Goal: Entertainment & Leisure: Browse casually

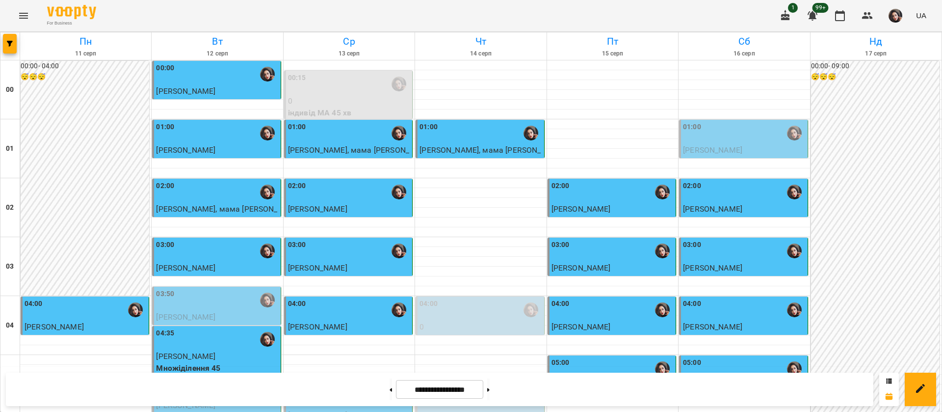
scroll to position [957, 0]
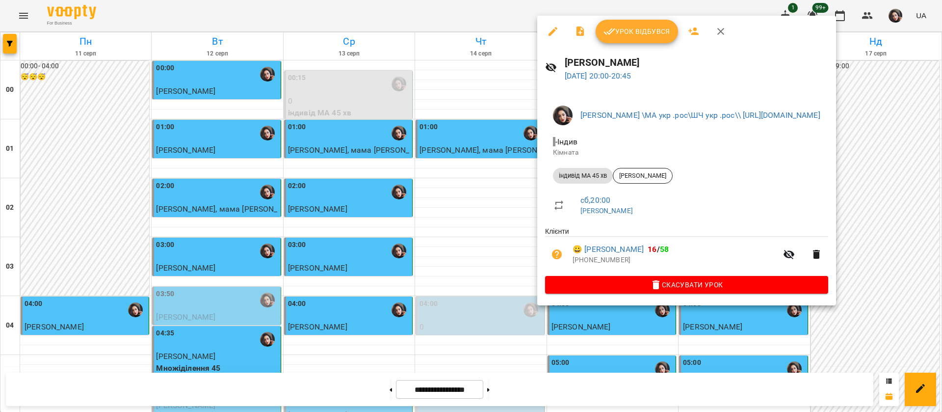
click at [641, 30] on span "Урок відбувся" at bounding box center [637, 32] width 67 height 12
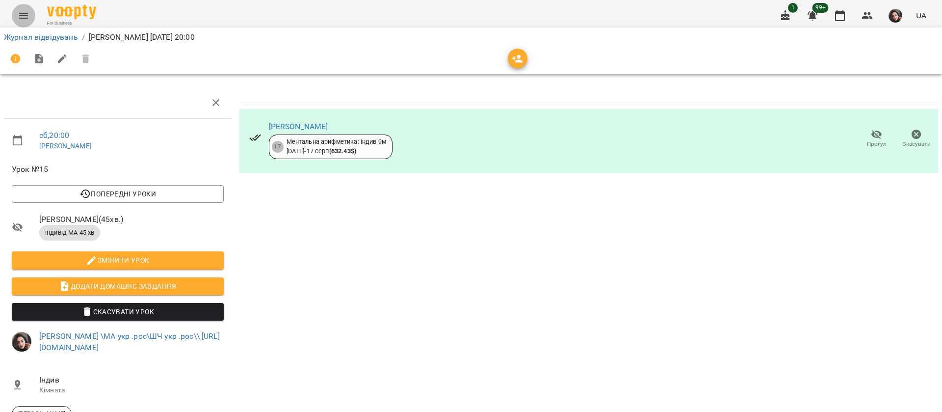
click at [19, 20] on icon "Menu" at bounding box center [24, 16] width 12 height 12
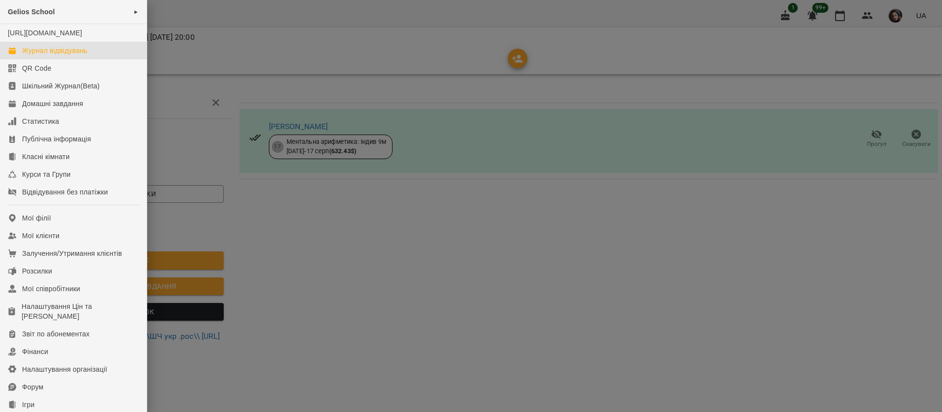
click at [27, 55] on div "Журнал відвідувань" at bounding box center [54, 51] width 65 height 10
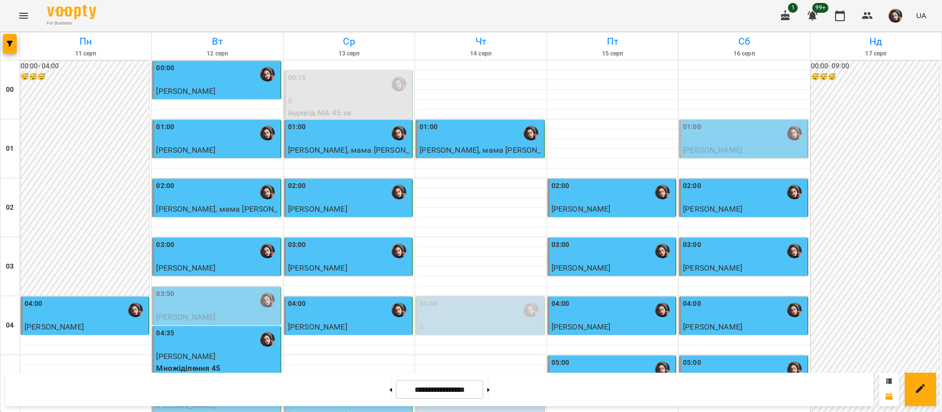
scroll to position [957, 0]
click at [490, 388] on icon at bounding box center [488, 390] width 2 height 4
type input "**********"
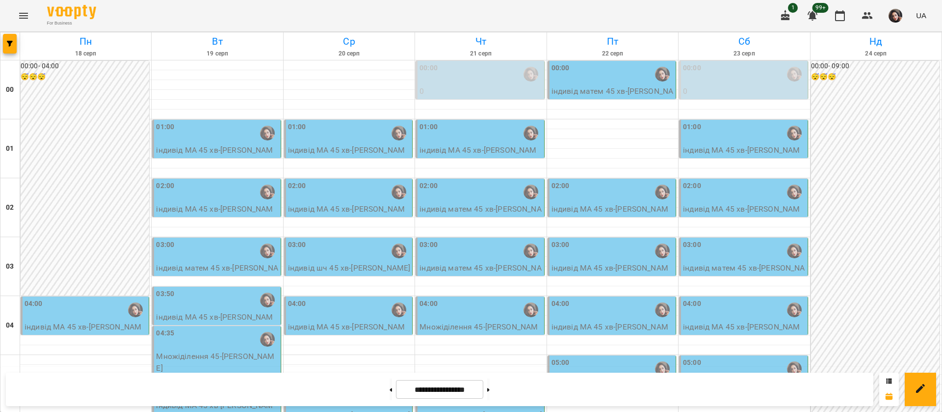
scroll to position [885, 0]
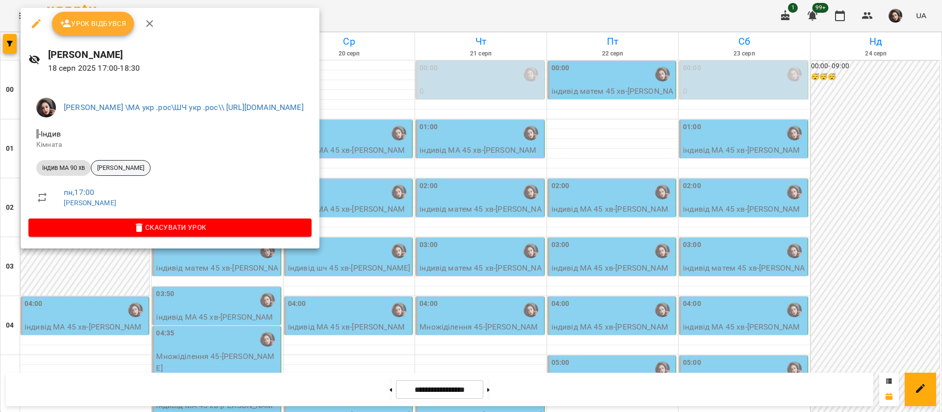
click at [123, 168] on span "[PERSON_NAME]" at bounding box center [120, 167] width 59 height 9
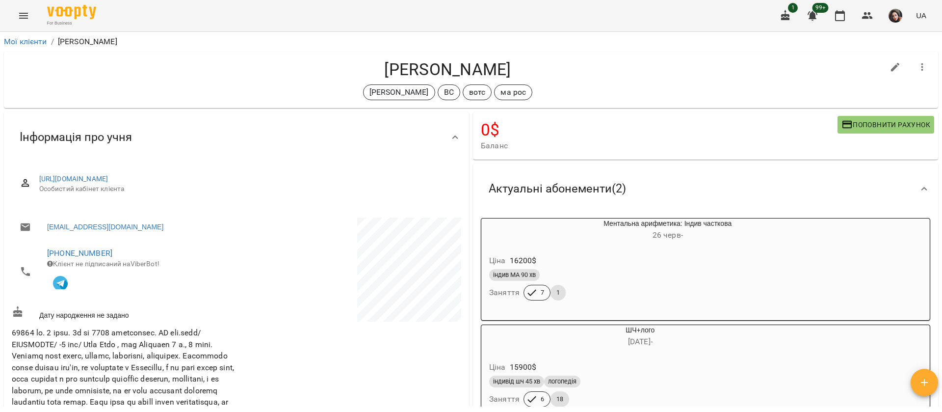
drag, startPoint x: 367, startPoint y: 67, endPoint x: 531, endPoint y: 59, distance: 164.6
click at [531, 59] on h4 "[PERSON_NAME]" at bounding box center [448, 69] width 872 height 20
copy h4 "[PERSON_NAME]"
click at [22, 13] on icon "Menu" at bounding box center [23, 16] width 9 height 6
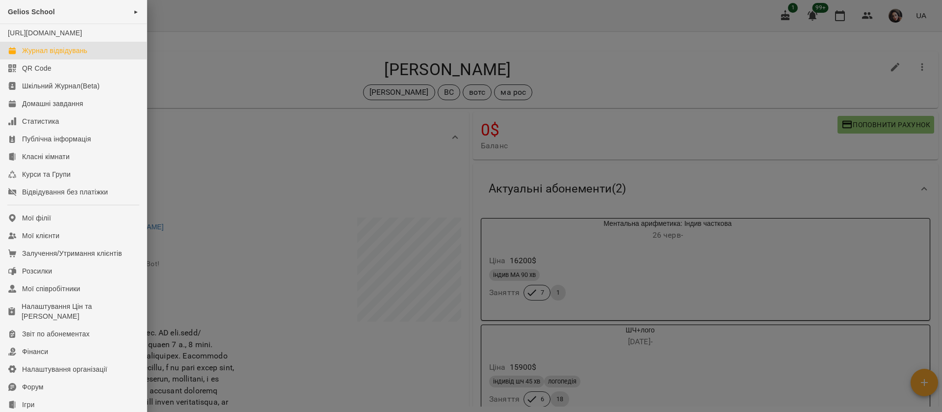
click at [36, 59] on link "Журнал відвідувань" at bounding box center [73, 51] width 147 height 18
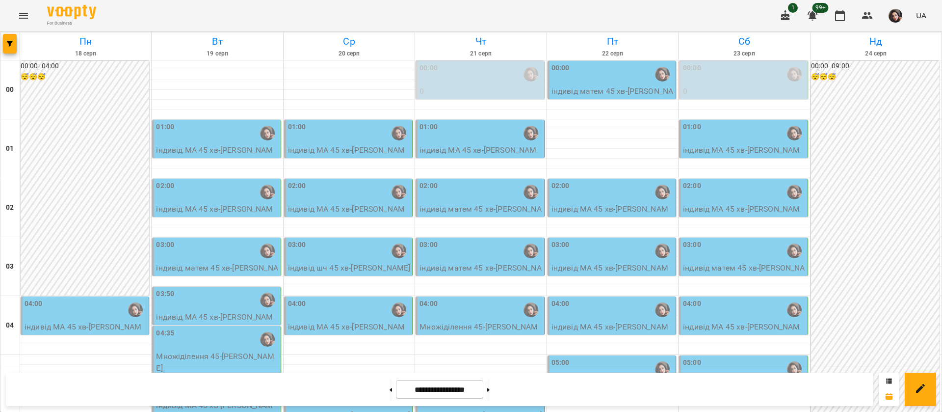
scroll to position [591, 0]
click at [390, 383] on button at bounding box center [391, 389] width 2 height 22
type input "**********"
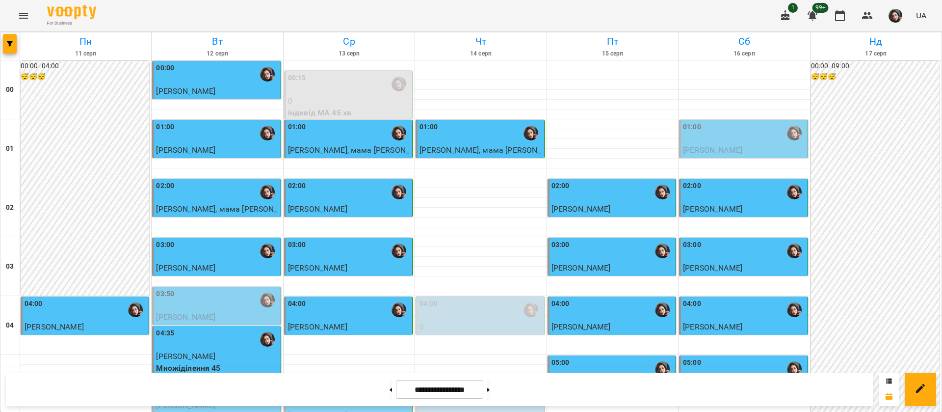
scroll to position [959, 0]
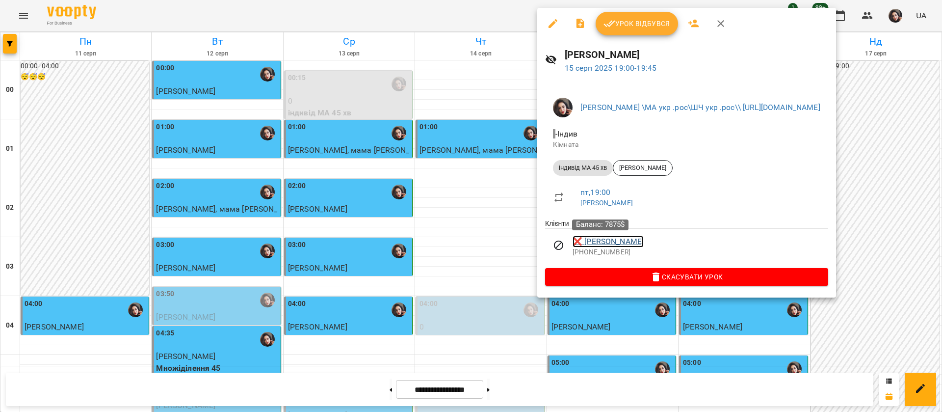
click at [607, 240] on link "❌ [PERSON_NAME]" at bounding box center [608, 242] width 71 height 12
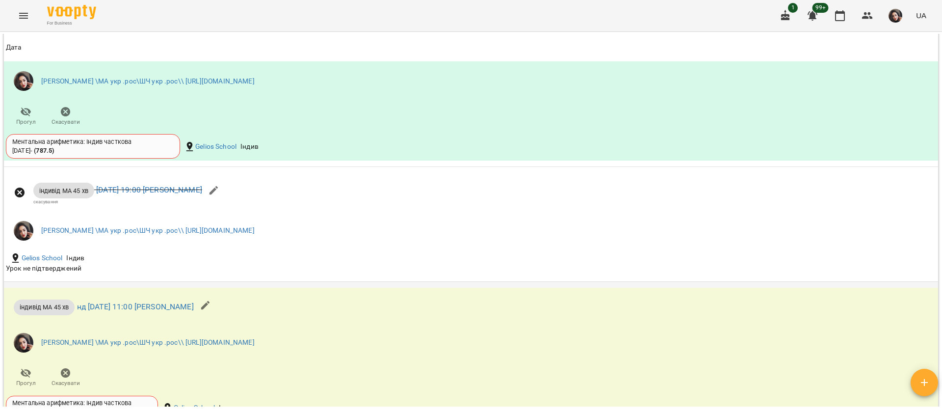
scroll to position [1178, 0]
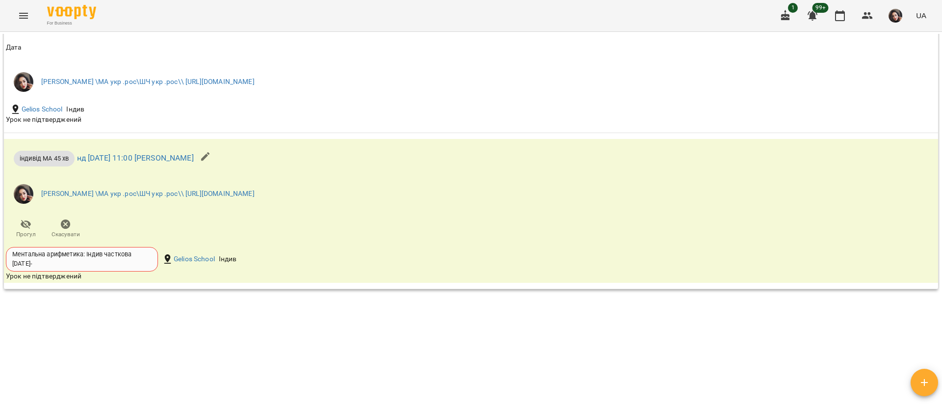
click at [24, 16] on icon "Menu" at bounding box center [24, 16] width 12 height 12
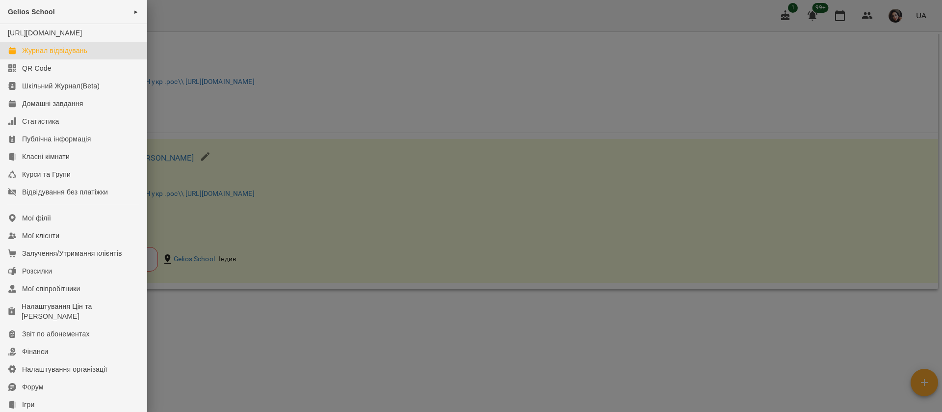
click at [40, 55] on div "Журнал відвідувань" at bounding box center [54, 51] width 65 height 10
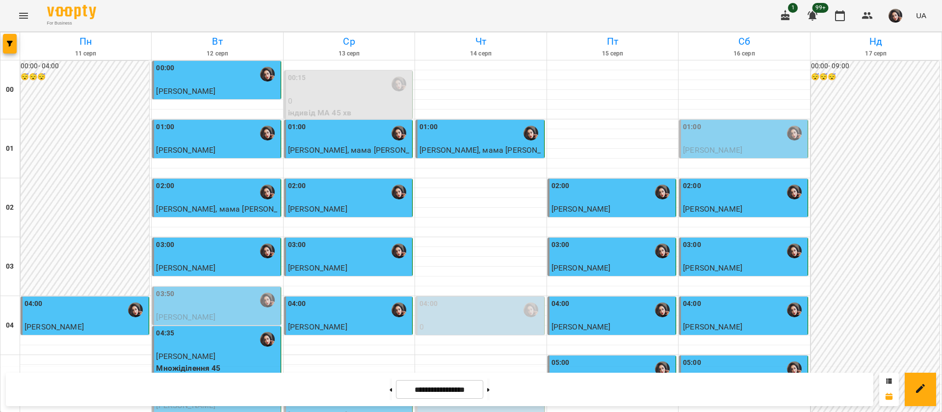
scroll to position [957, 0]
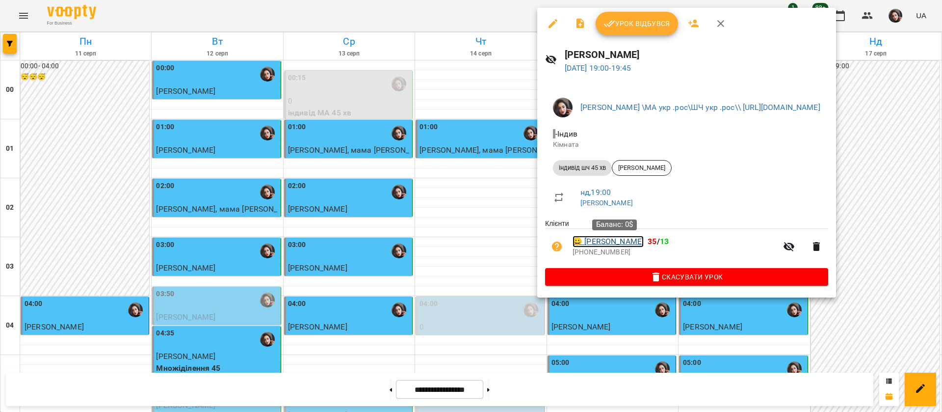
click at [608, 243] on link "😀 [PERSON_NAME]" at bounding box center [608, 242] width 71 height 12
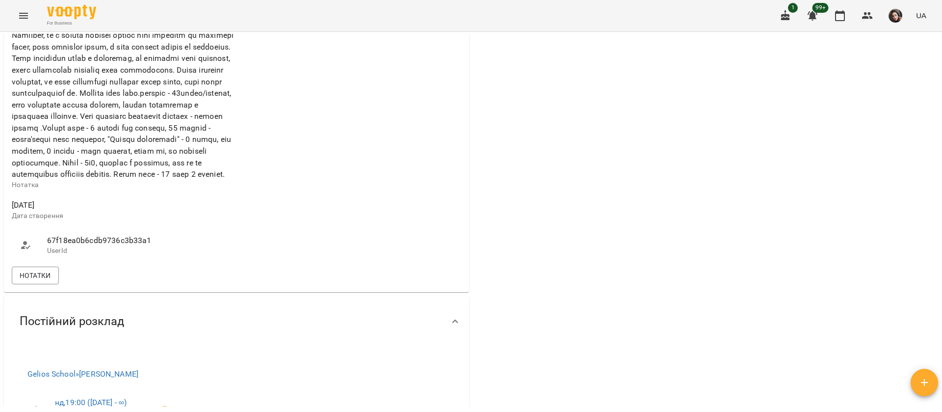
scroll to position [589, 0]
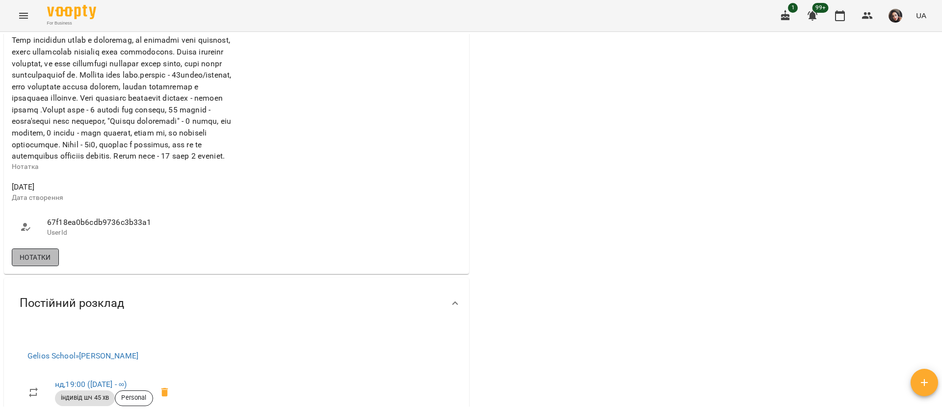
click at [39, 263] on span "Нотатки" at bounding box center [35, 257] width 31 height 12
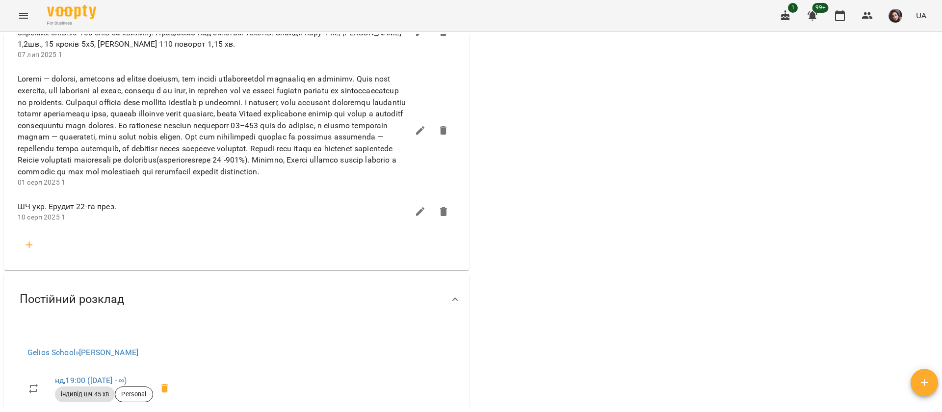
scroll to position [1325, 0]
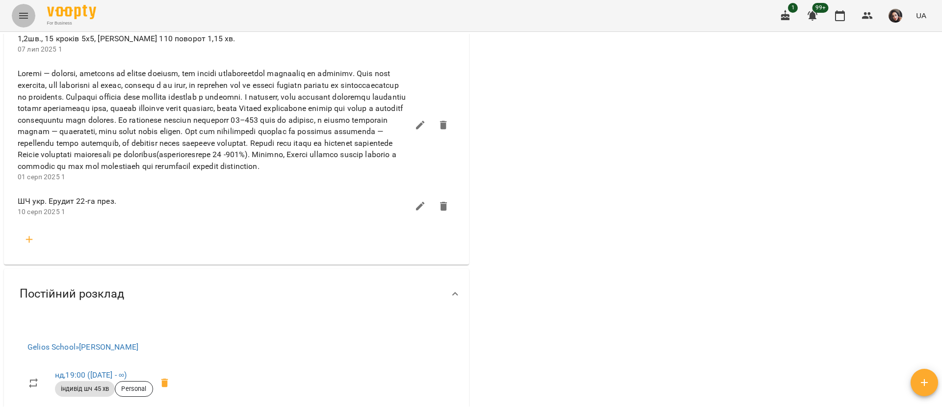
click at [25, 14] on icon "Menu" at bounding box center [24, 16] width 12 height 12
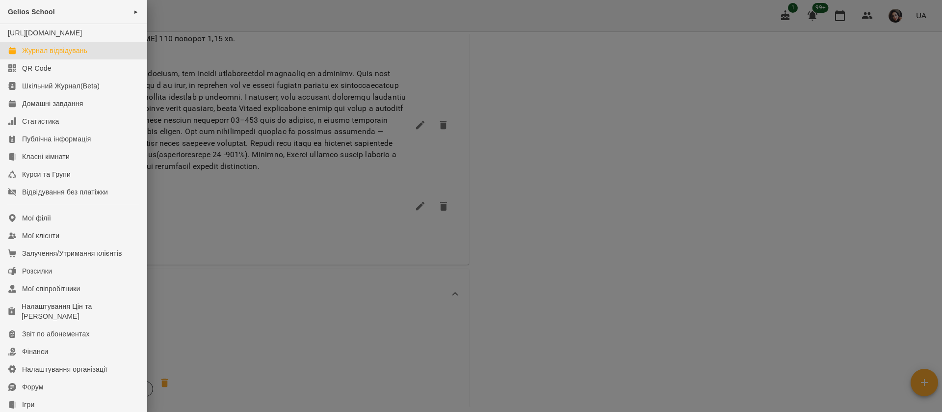
click at [33, 55] on div "Журнал відвідувань" at bounding box center [54, 51] width 65 height 10
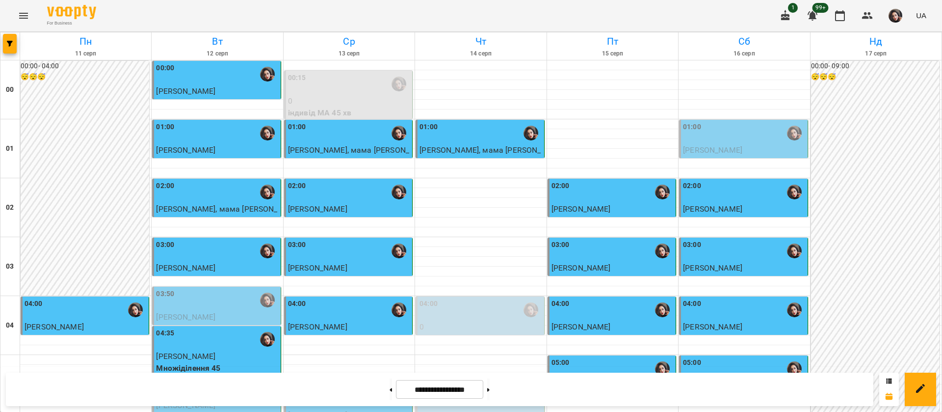
click at [25, 12] on icon "Menu" at bounding box center [24, 16] width 12 height 12
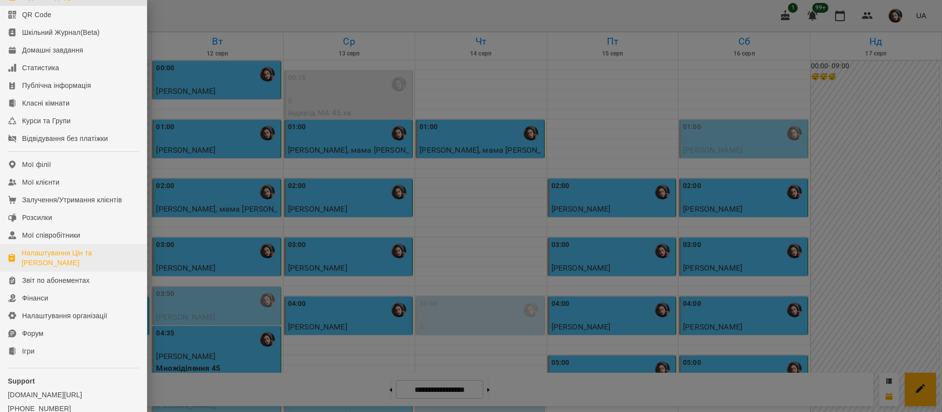
scroll to position [112, 0]
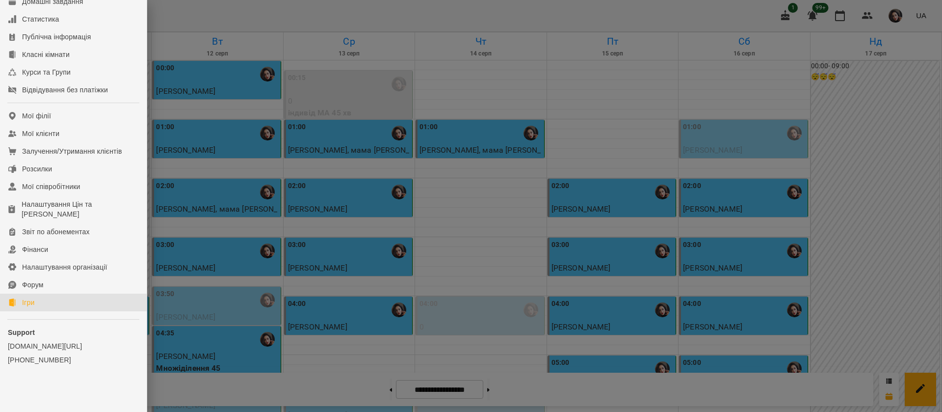
click at [36, 305] on link "Ігри" at bounding box center [73, 302] width 147 height 18
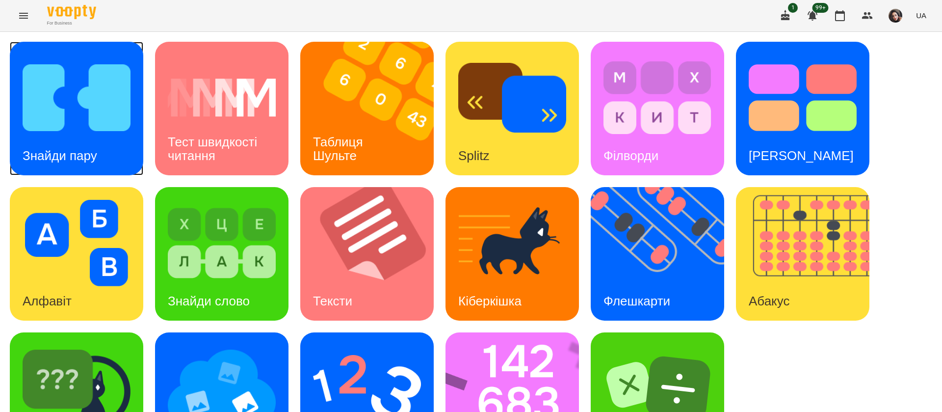
click at [107, 154] on div "Знайди пару" at bounding box center [60, 155] width 100 height 39
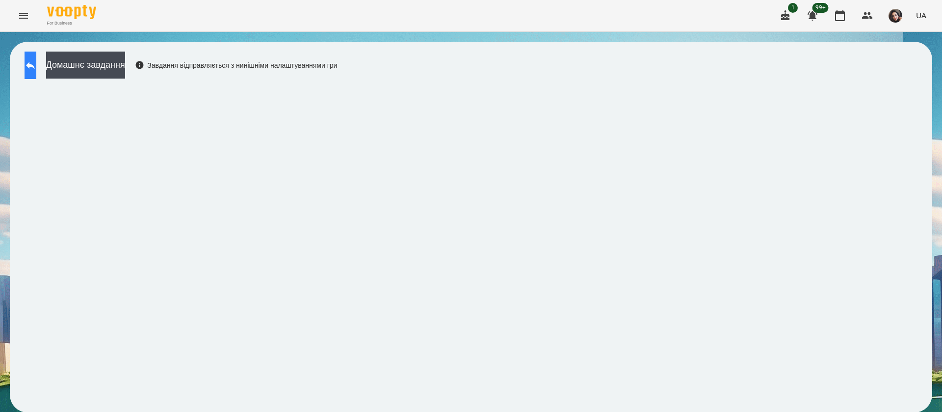
click at [34, 71] on button at bounding box center [31, 65] width 12 height 27
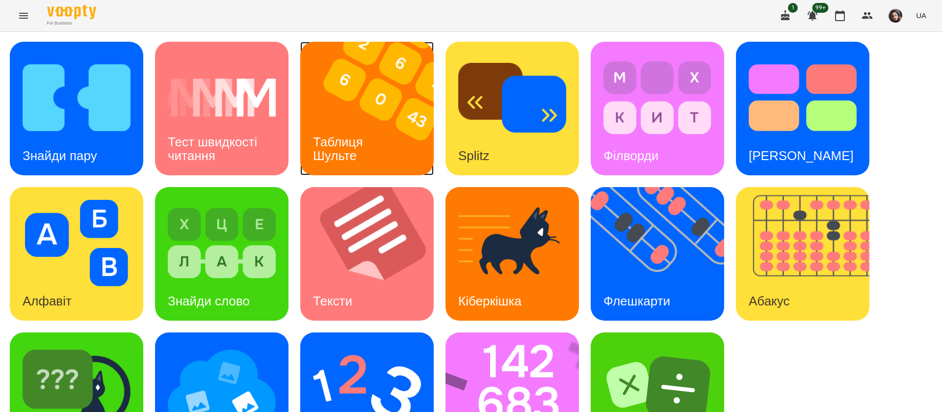
click at [341, 128] on div "Таблиця Шульте" at bounding box center [339, 149] width 79 height 53
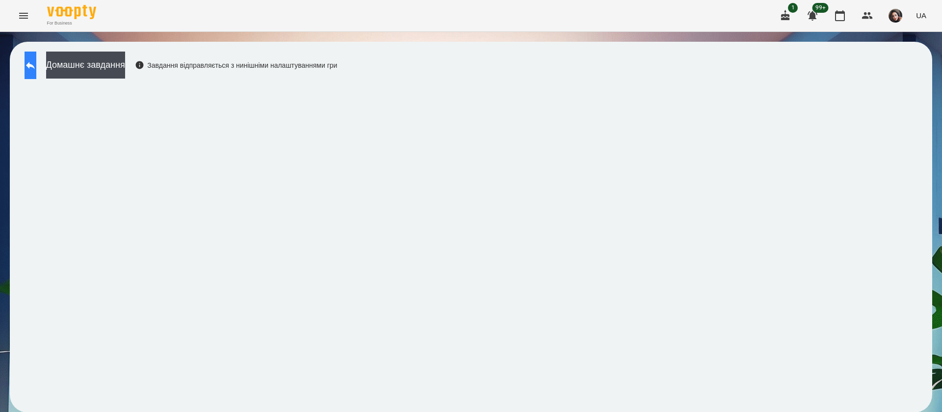
click at [35, 68] on icon at bounding box center [31, 65] width 12 height 12
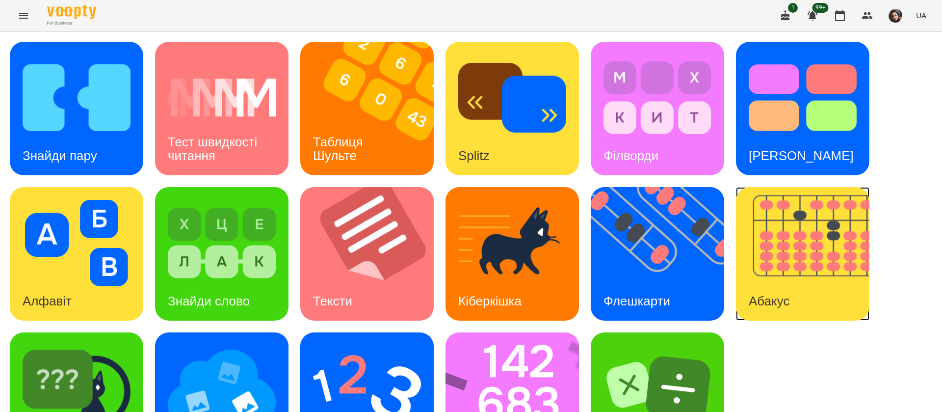
click at [777, 260] on img at bounding box center [809, 253] width 146 height 133
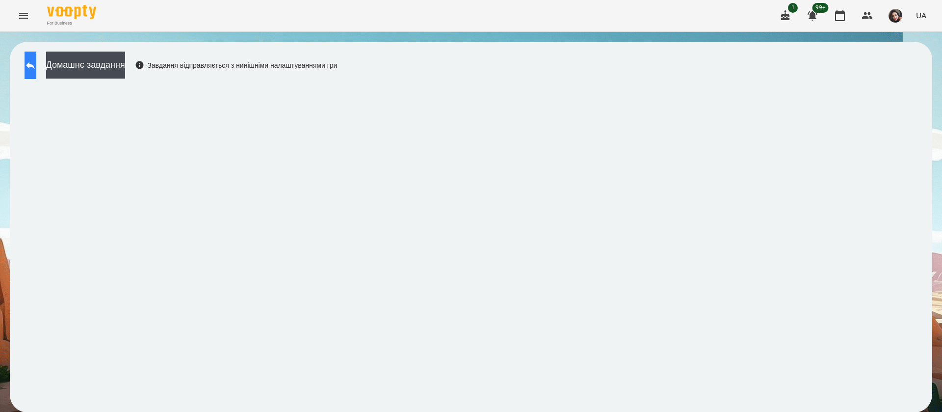
click at [36, 73] on button at bounding box center [31, 65] width 12 height 27
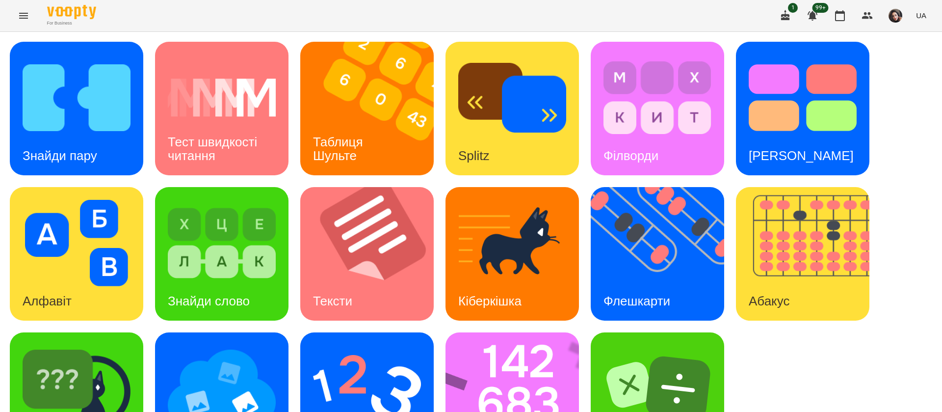
scroll to position [64, 0]
click at [522, 332] on img at bounding box center [519, 398] width 146 height 133
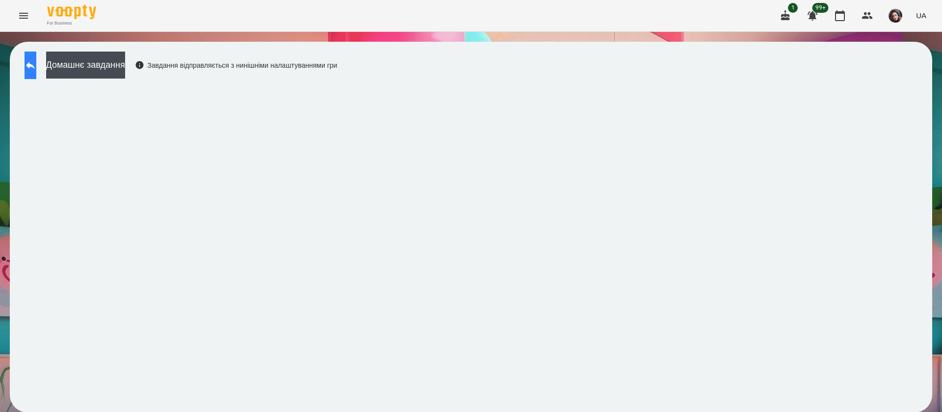
click at [36, 64] on icon at bounding box center [31, 65] width 12 height 12
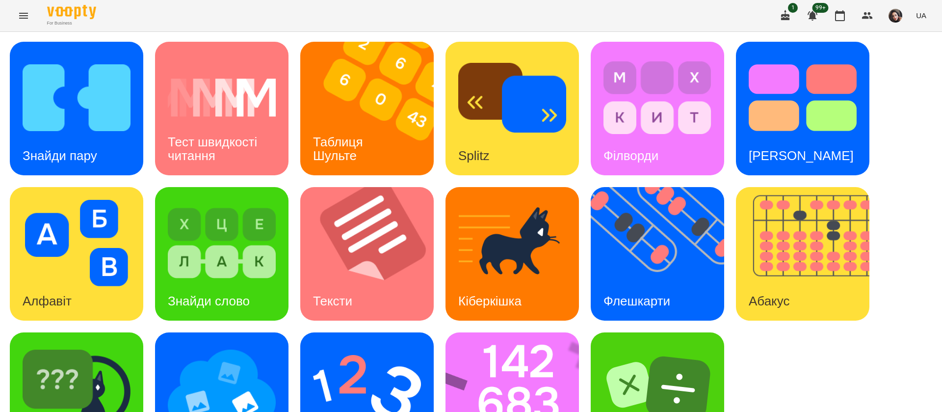
scroll to position [64, 0]
click at [358, 345] on img at bounding box center [367, 388] width 108 height 86
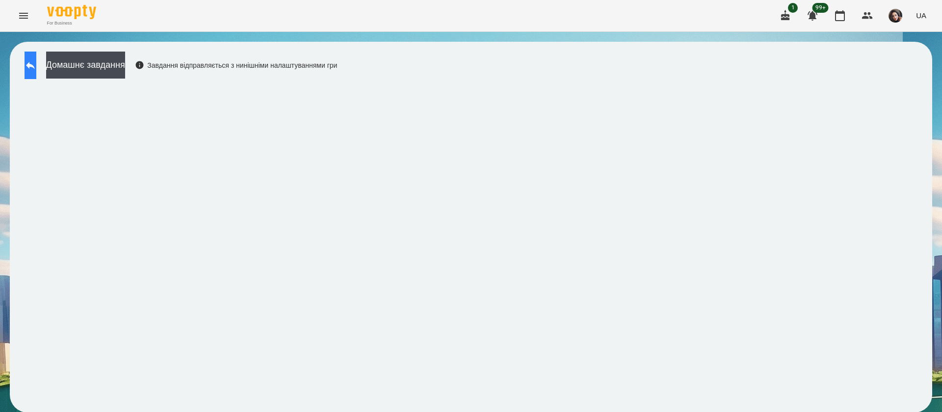
click at [36, 75] on button at bounding box center [31, 65] width 12 height 27
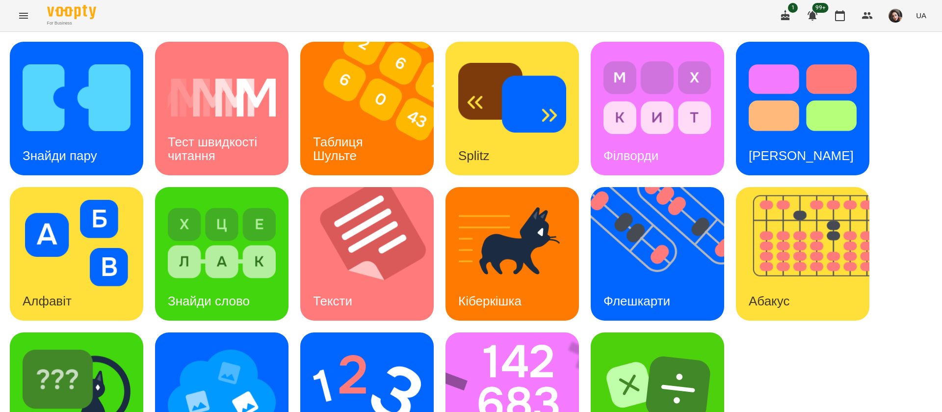
scroll to position [64, 0]
click at [128, 345] on img at bounding box center [77, 388] width 108 height 86
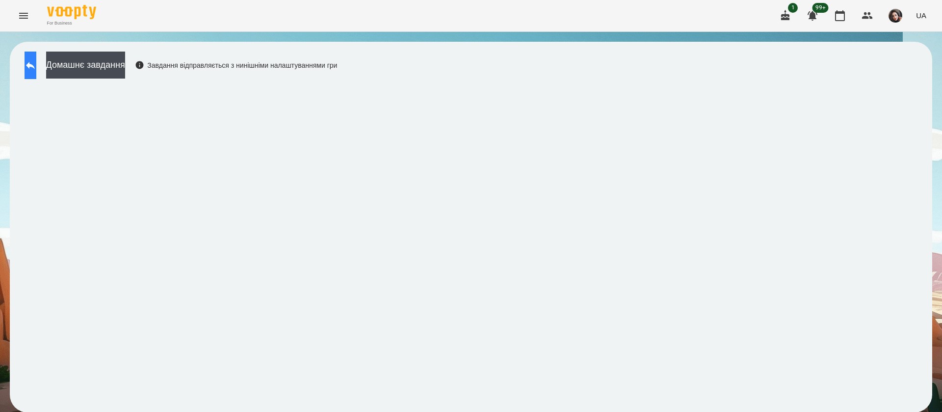
click at [34, 65] on icon at bounding box center [31, 65] width 12 height 12
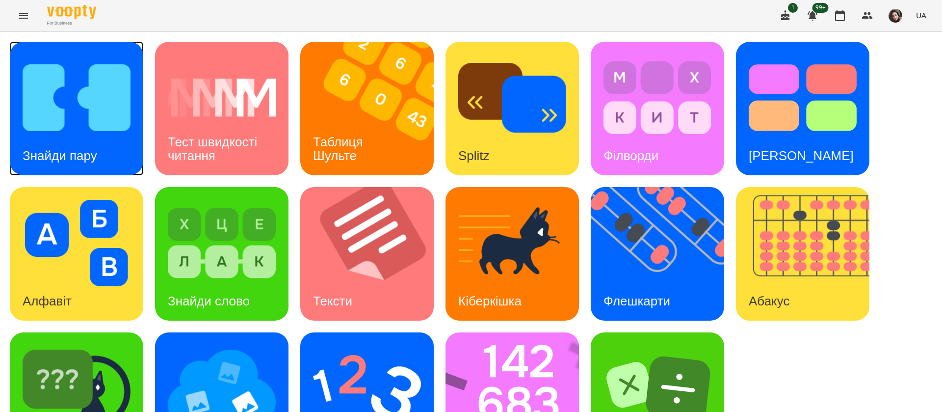
click at [86, 105] on img at bounding box center [77, 97] width 108 height 86
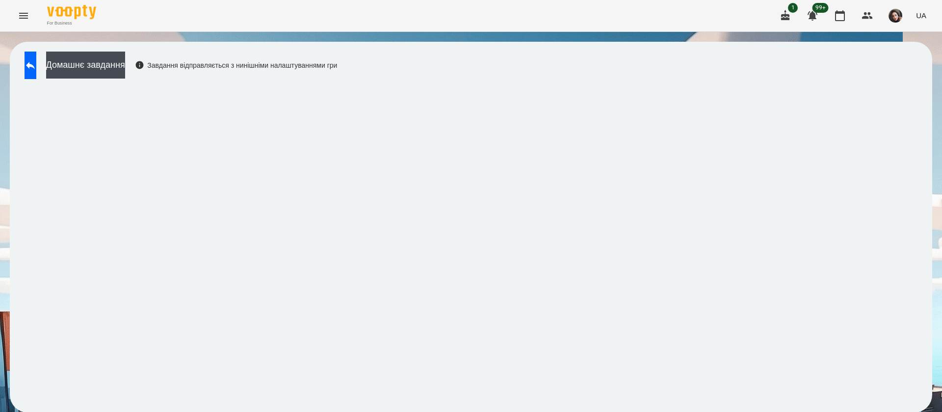
scroll to position [0, 0]
click at [36, 68] on icon at bounding box center [31, 65] width 12 height 12
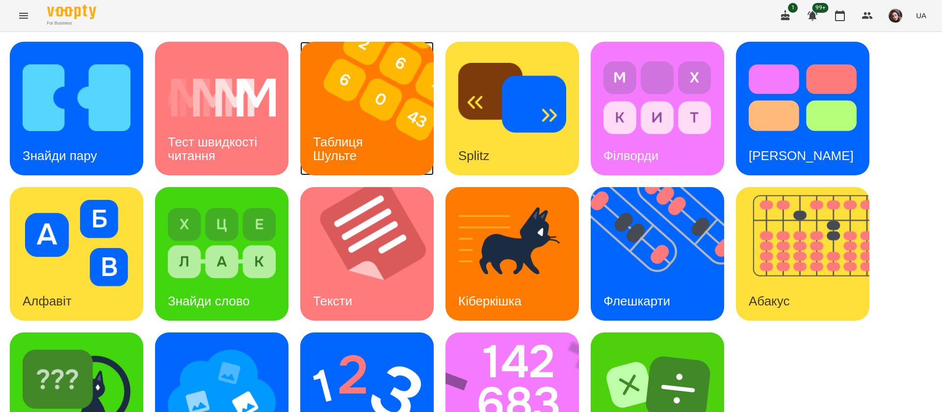
click at [386, 144] on img at bounding box center [373, 108] width 146 height 133
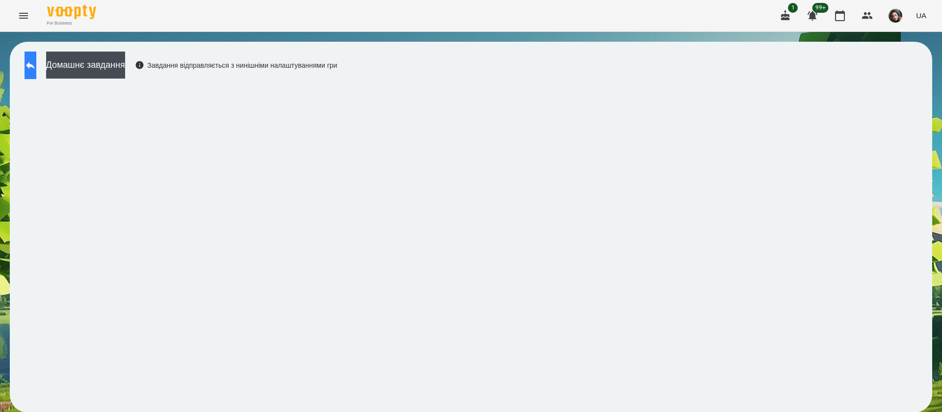
click at [36, 56] on button at bounding box center [31, 65] width 12 height 27
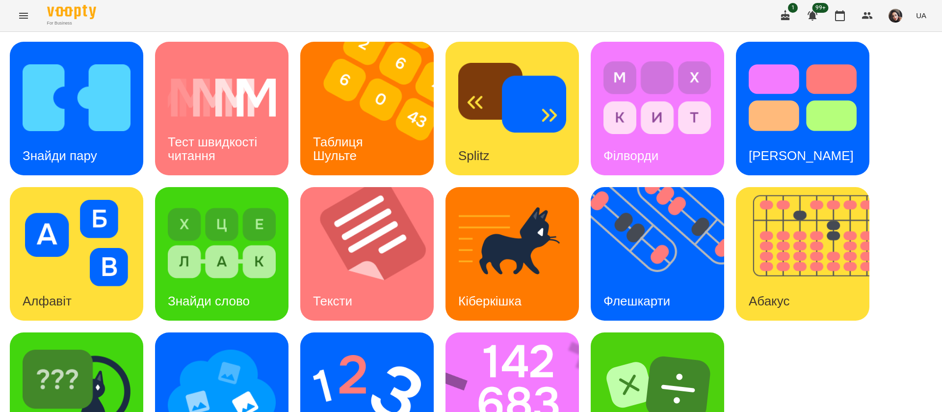
scroll to position [64, 0]
click at [660, 206] on img at bounding box center [664, 253] width 146 height 133
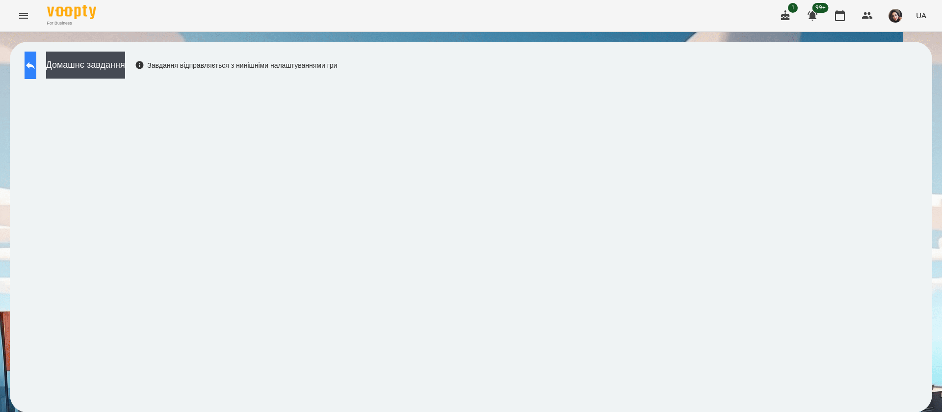
click at [35, 72] on button at bounding box center [31, 65] width 12 height 27
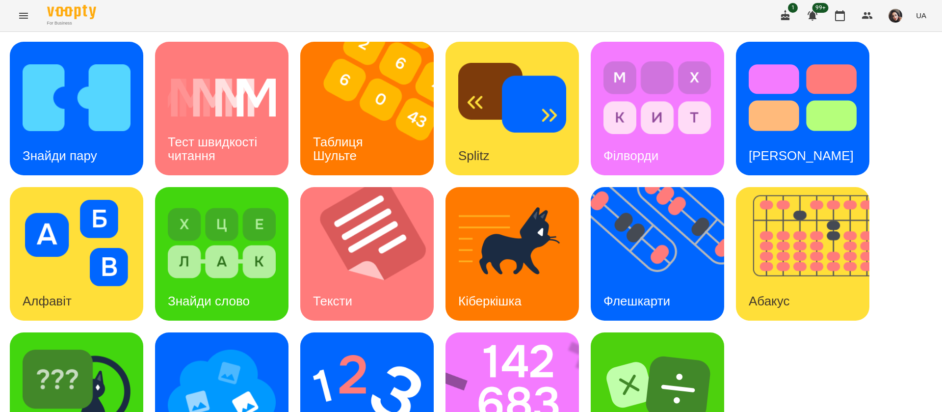
scroll to position [64, 0]
click at [549, 358] on img at bounding box center [519, 398] width 146 height 133
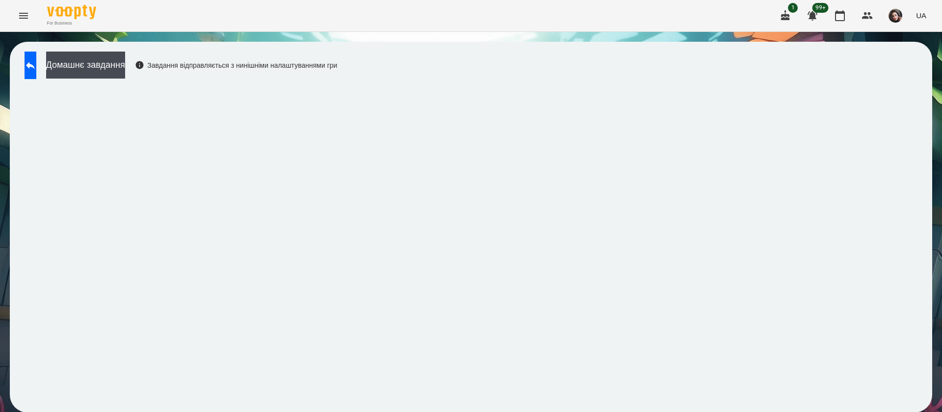
scroll to position [0, 0]
click at [36, 67] on icon at bounding box center [31, 65] width 12 height 12
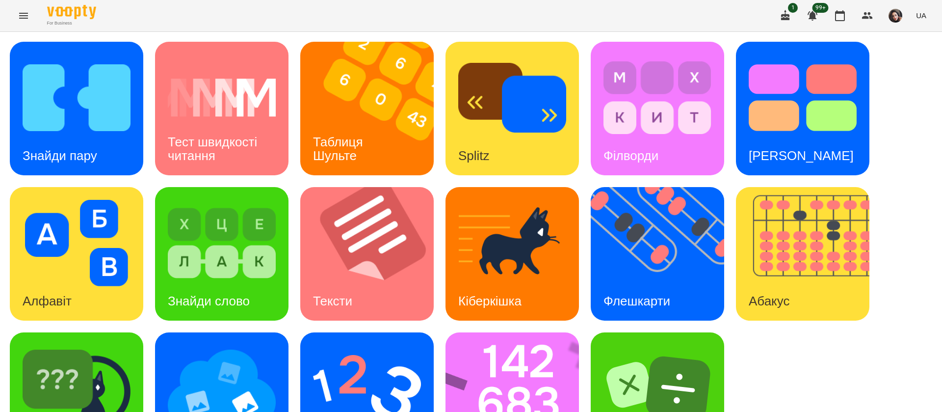
scroll to position [64, 0]
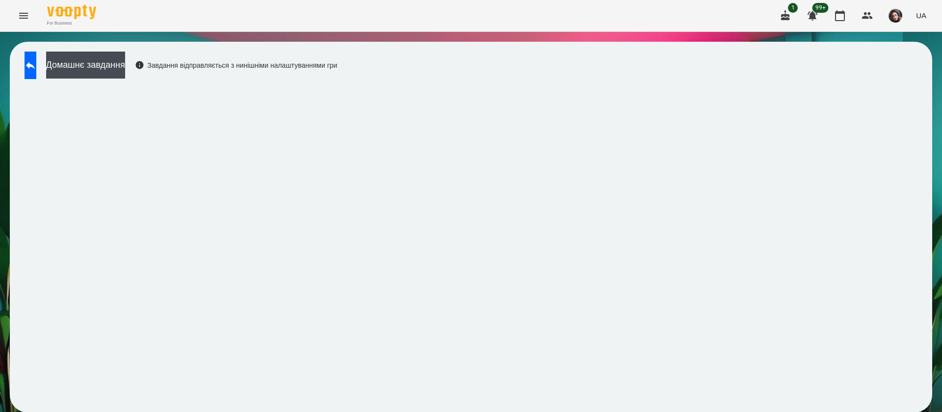
scroll to position [0, 0]
click at [36, 70] on button at bounding box center [31, 65] width 12 height 27
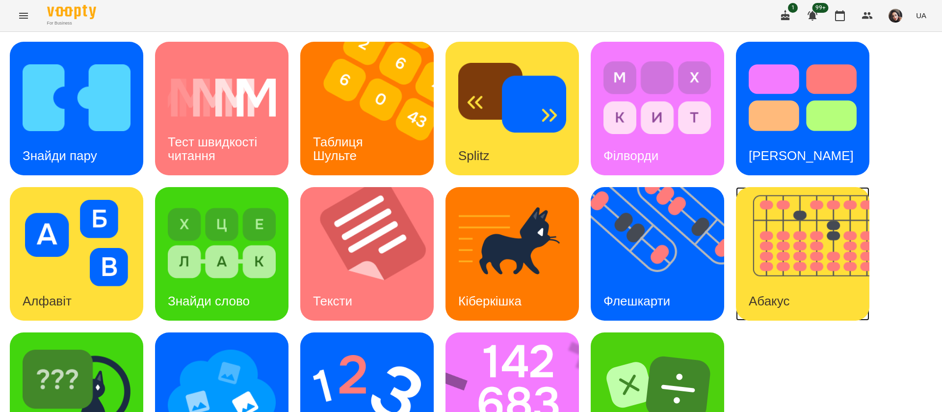
click at [797, 313] on div "Абакус" at bounding box center [769, 301] width 66 height 39
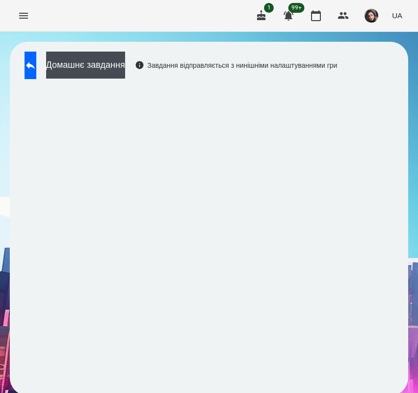
drag, startPoint x: 0, startPoint y: 143, endPoint x: -32, endPoint y: 153, distance: 33.8
click at [0, 153] on html "For Business 1 99+ UA Домашнє завдання Завдання відправляється з нинішніми нала…" at bounding box center [209, 202] width 418 height 405
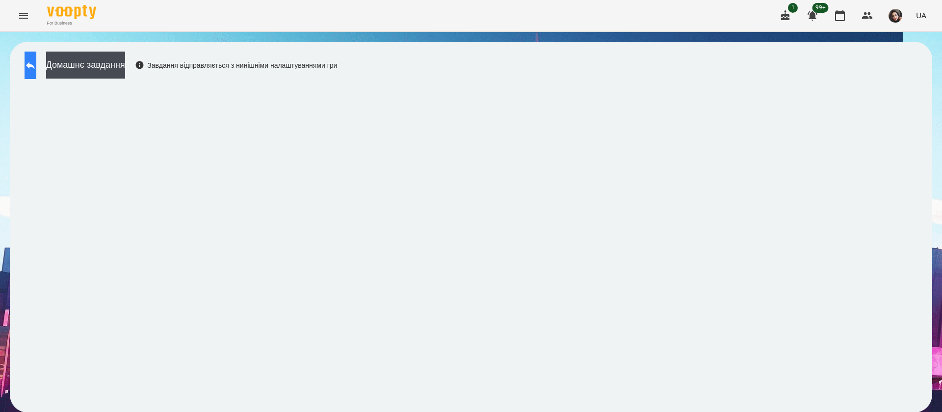
click at [36, 56] on button at bounding box center [31, 65] width 12 height 27
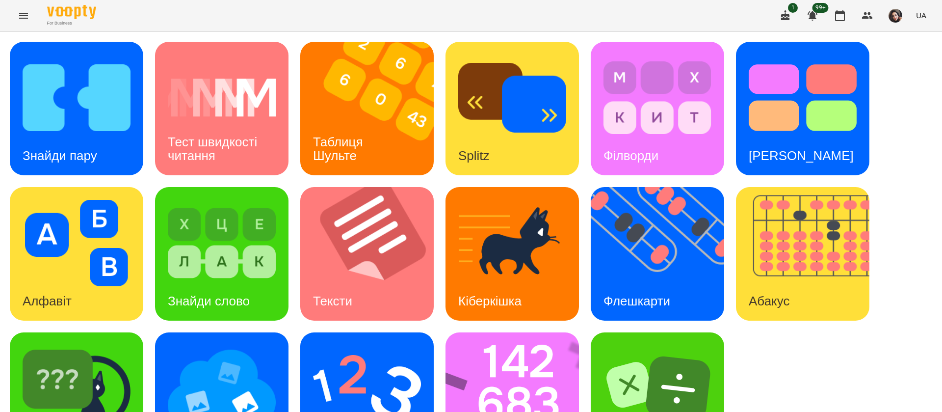
scroll to position [64, 0]
click at [130, 359] on img at bounding box center [77, 388] width 108 height 86
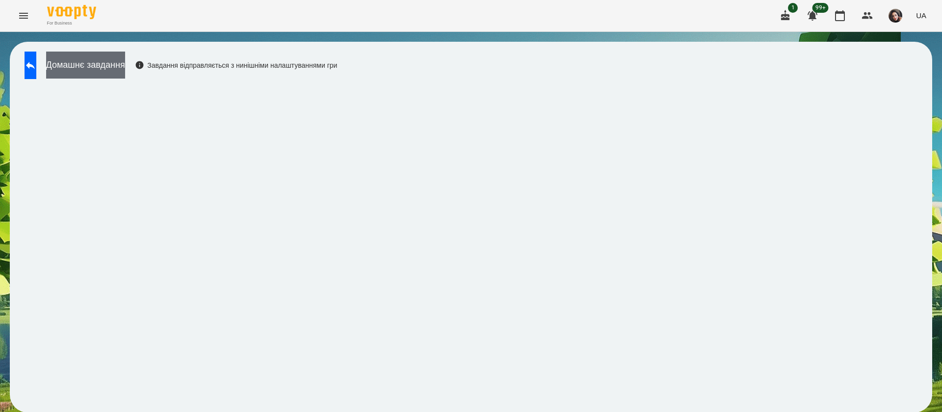
click at [99, 65] on button "Домашнє завдання" at bounding box center [85, 65] width 79 height 27
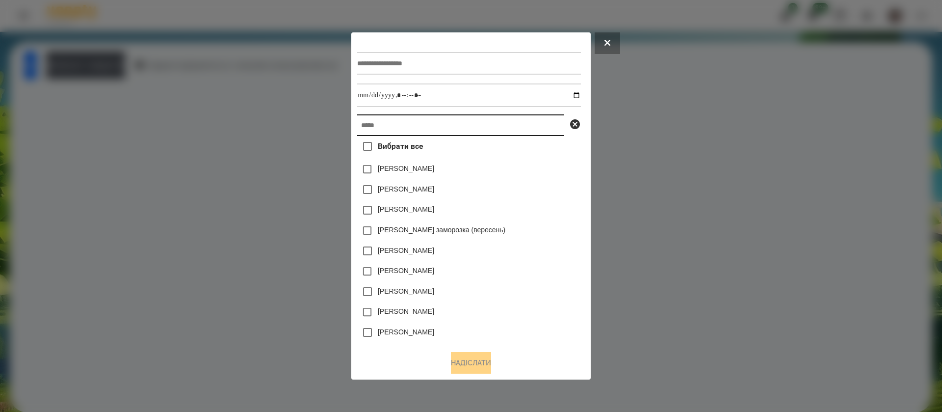
click at [369, 135] on input "text" at bounding box center [460, 125] width 207 height 22
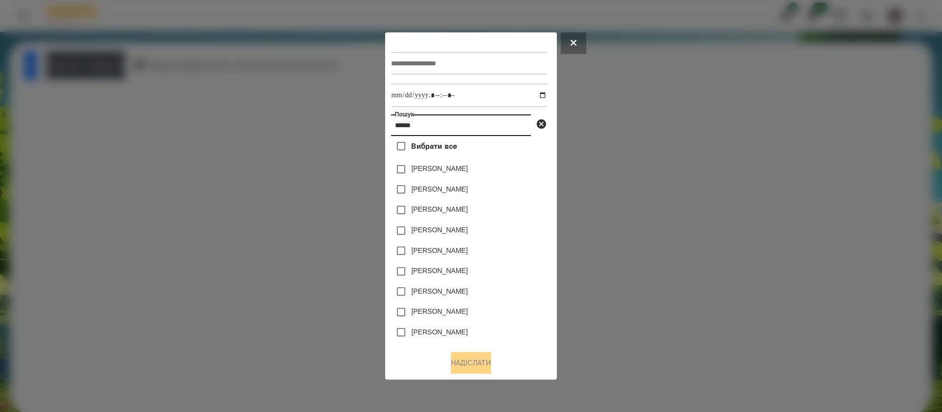
type input "*****"
click at [561, 44] on button at bounding box center [574, 43] width 26 height 22
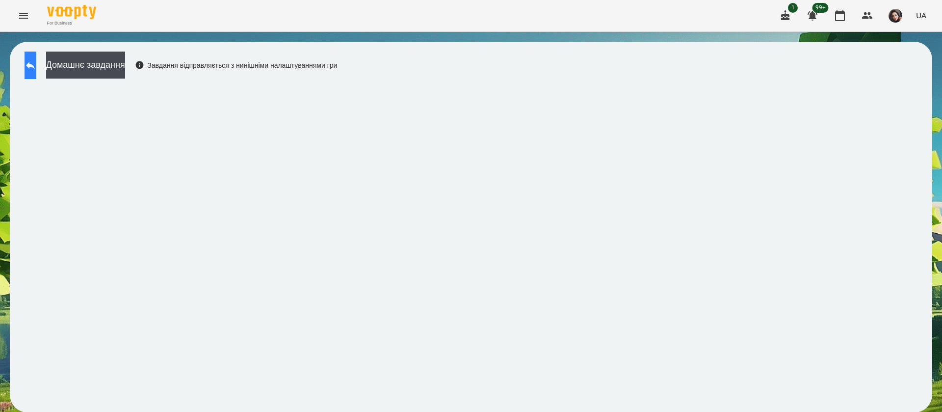
click at [36, 77] on button at bounding box center [31, 65] width 12 height 27
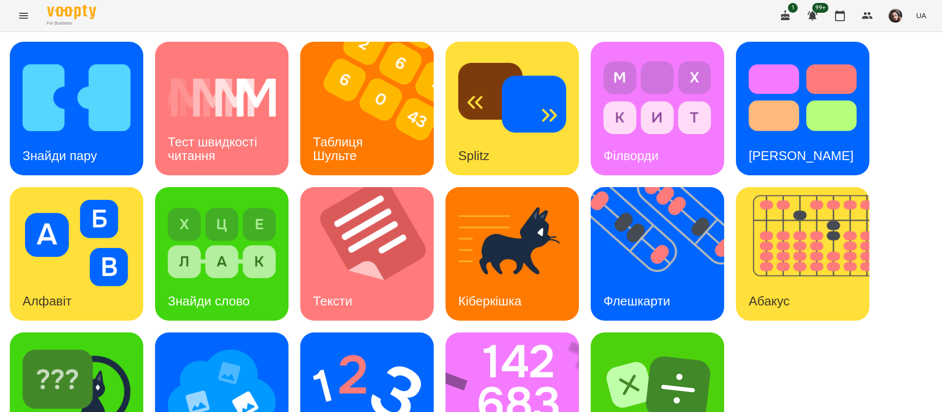
scroll to position [64, 0]
